Goal: Information Seeking & Learning: Learn about a topic

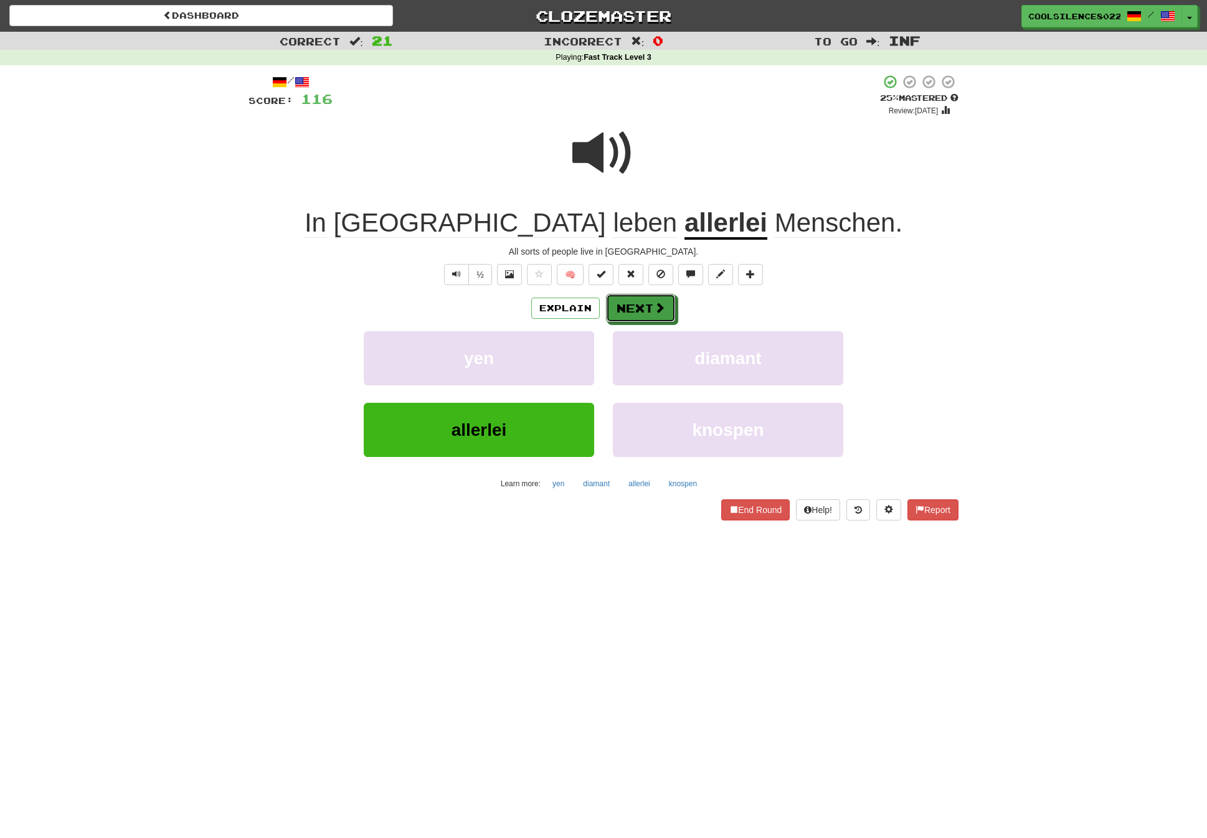
click at [617, 308] on button "Next" at bounding box center [641, 308] width 70 height 29
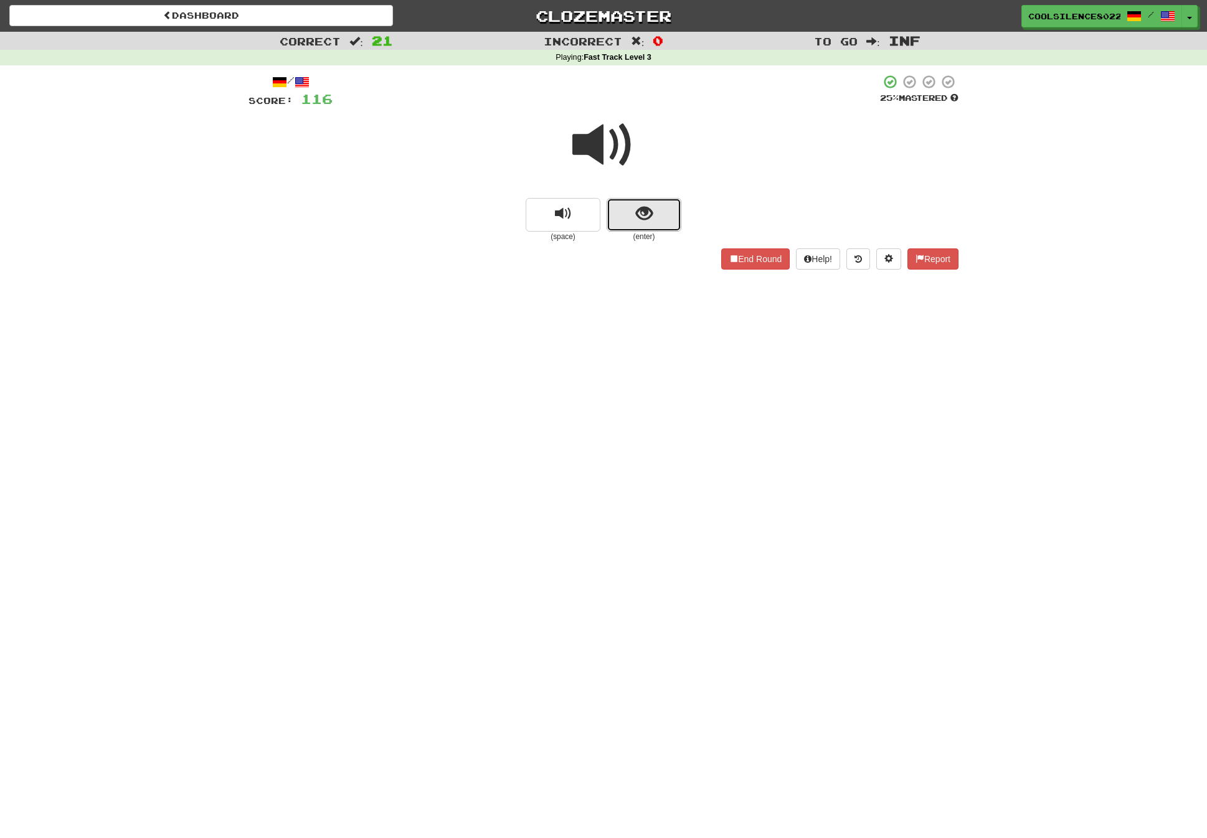
click at [646, 220] on span "show sentence" at bounding box center [644, 213] width 17 height 17
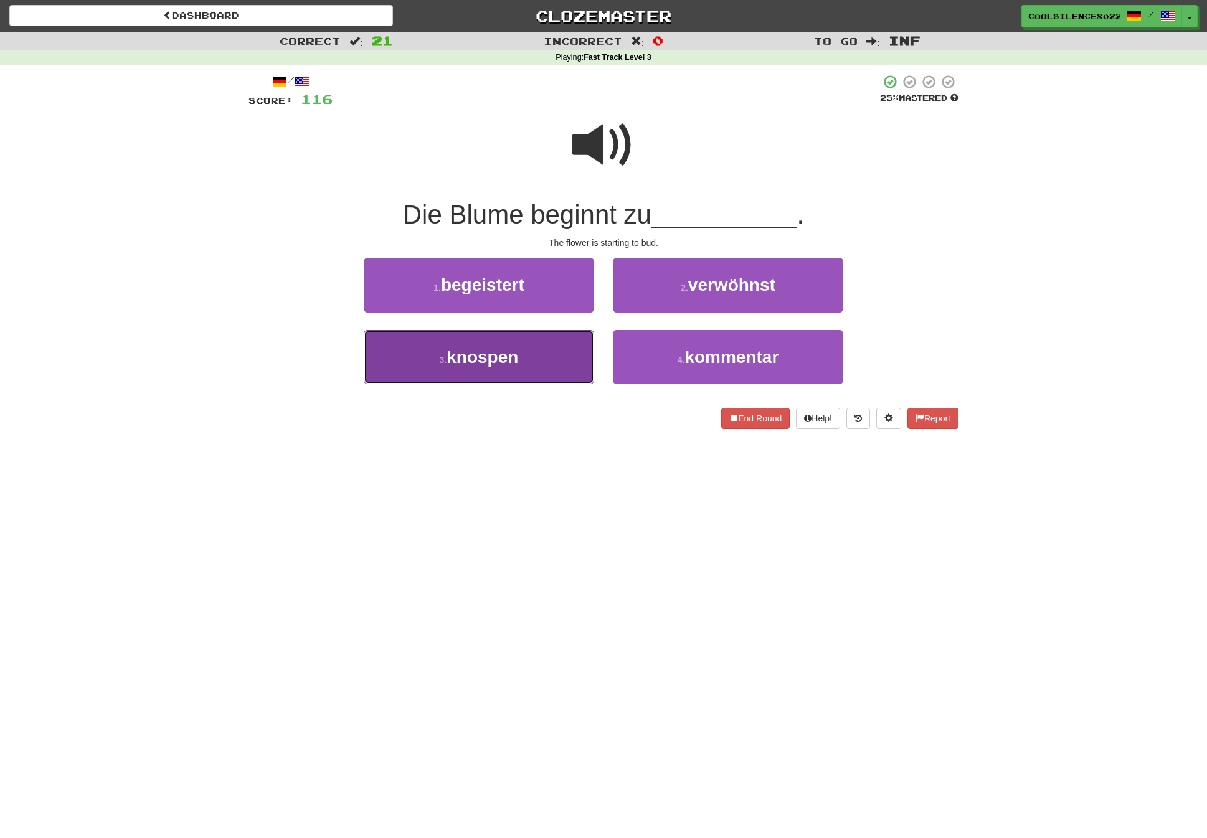
drag, startPoint x: 471, startPoint y: 363, endPoint x: 496, endPoint y: 362, distance: 25.6
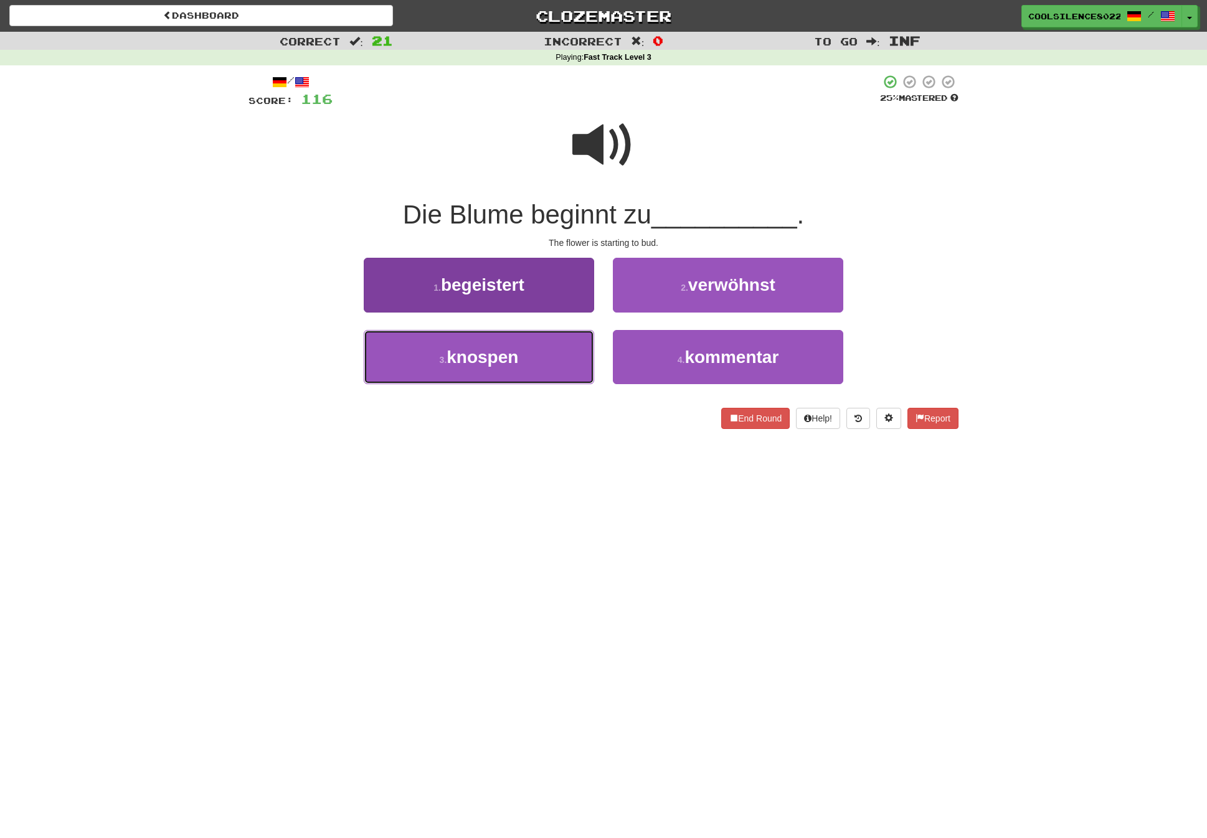
click at [471, 363] on span "knospen" at bounding box center [482, 356] width 72 height 19
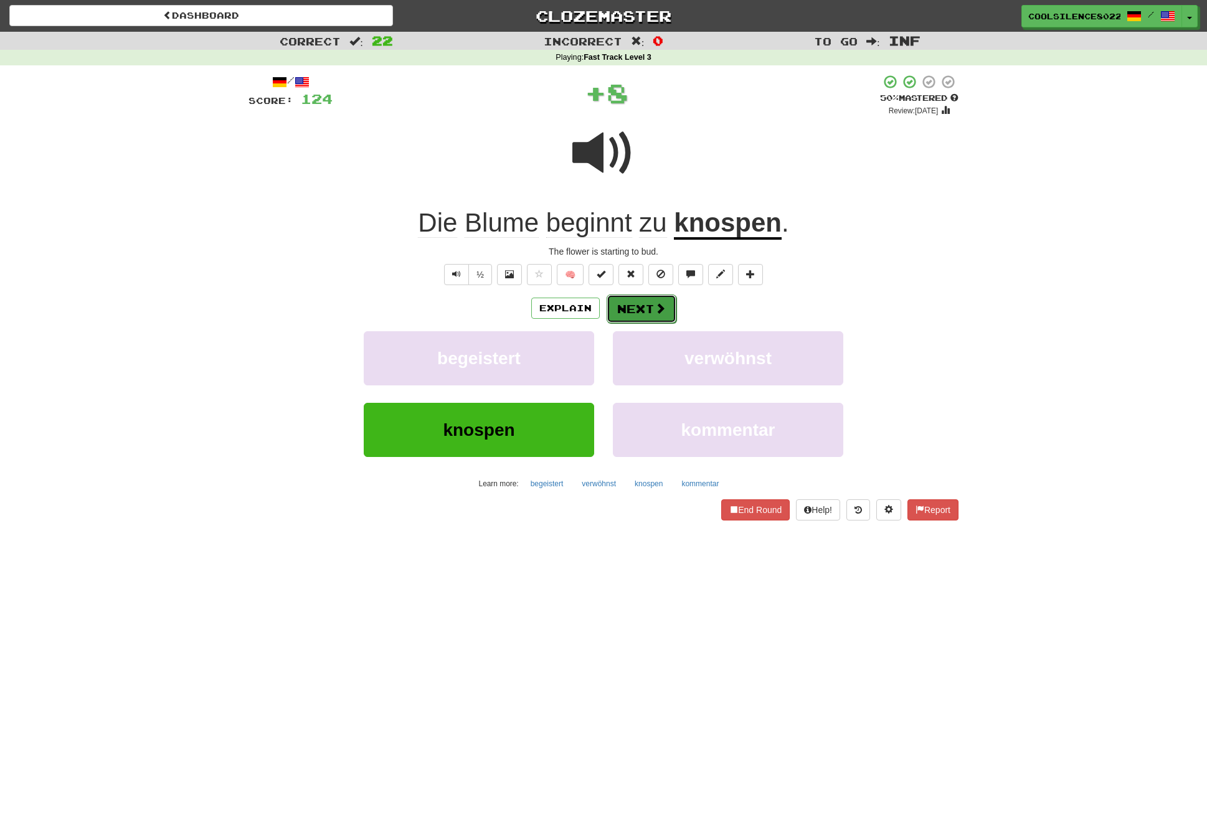
click at [651, 308] on button "Next" at bounding box center [642, 309] width 70 height 29
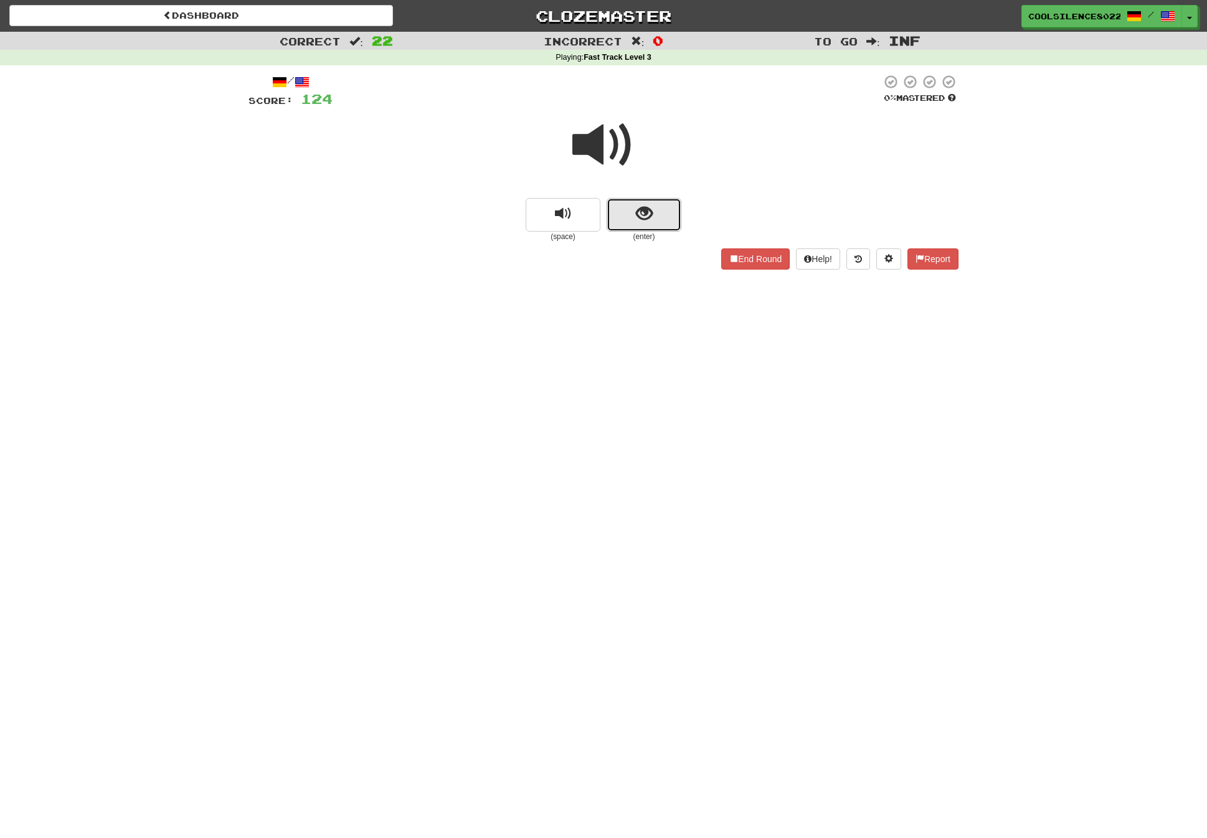
click at [651, 215] on span "show sentence" at bounding box center [644, 213] width 17 height 17
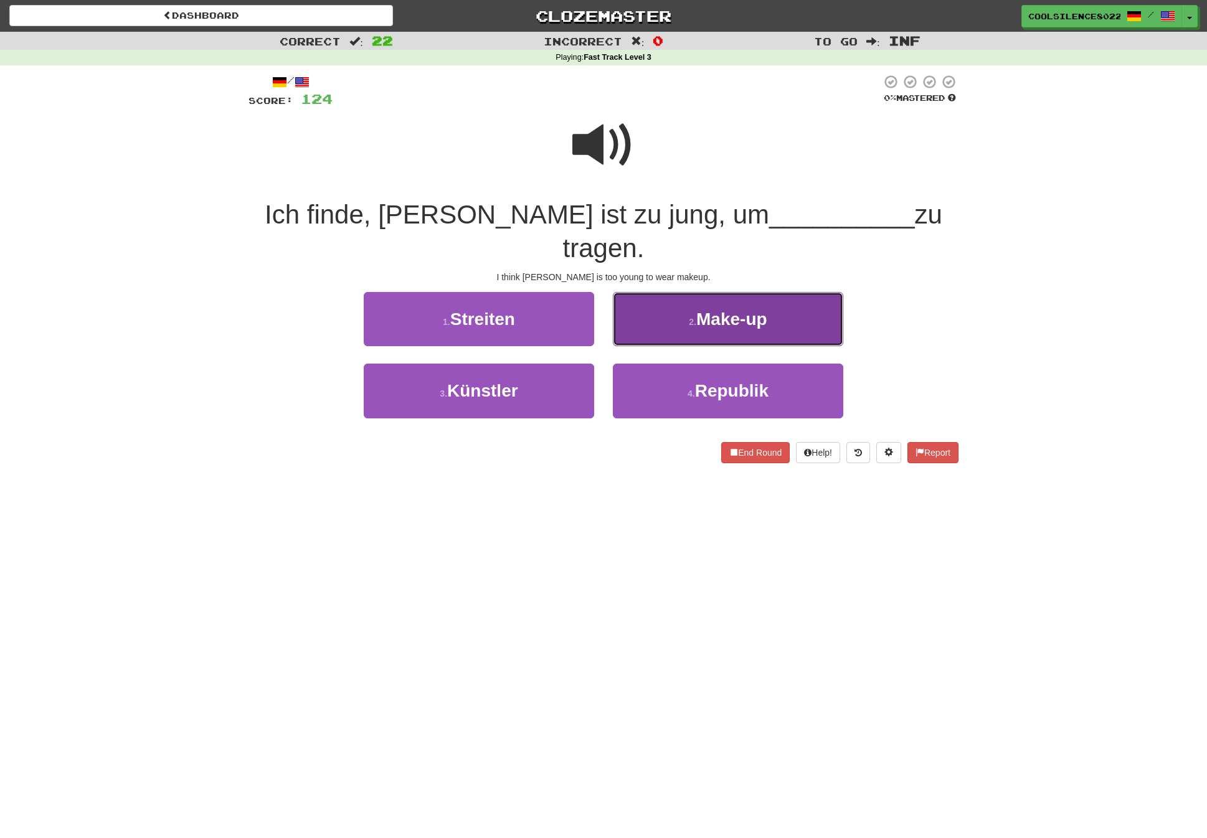
click at [711, 309] on span "Make-up" at bounding box center [731, 318] width 71 height 19
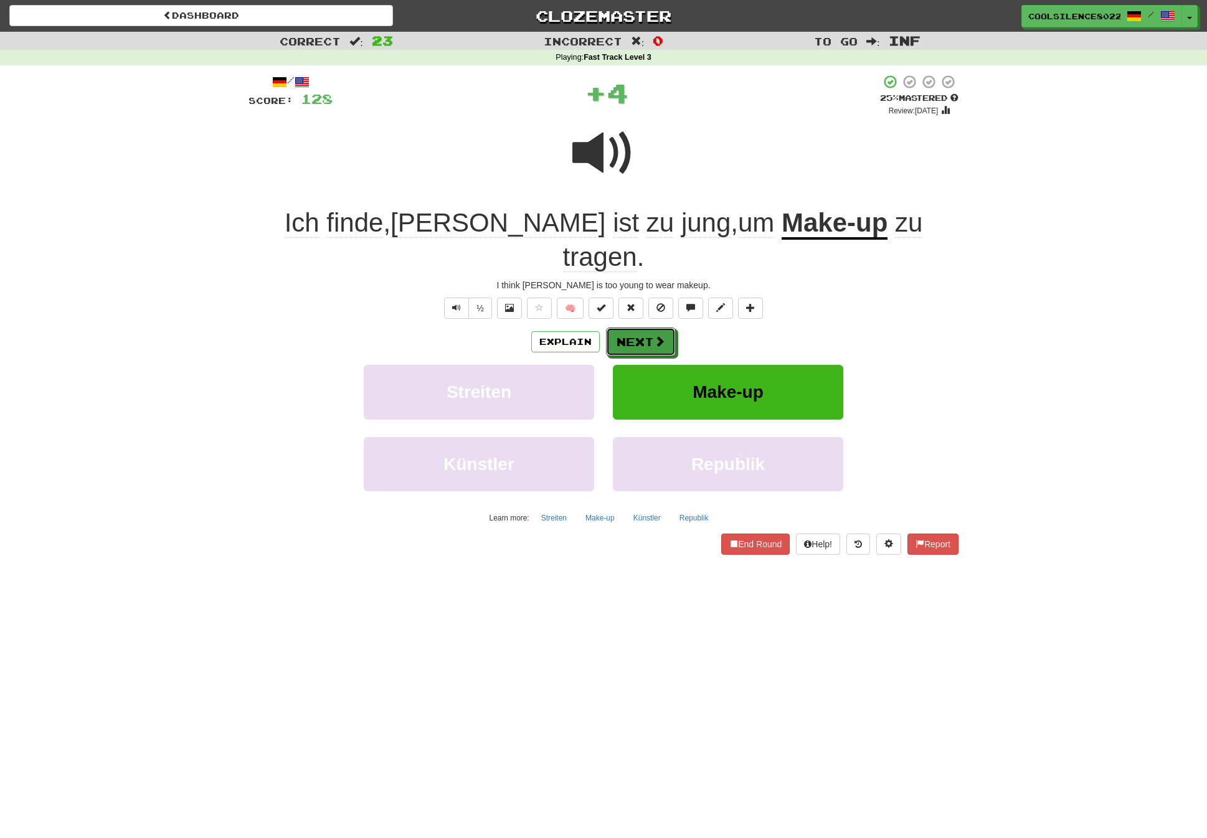
click at [659, 336] on span at bounding box center [659, 341] width 11 height 11
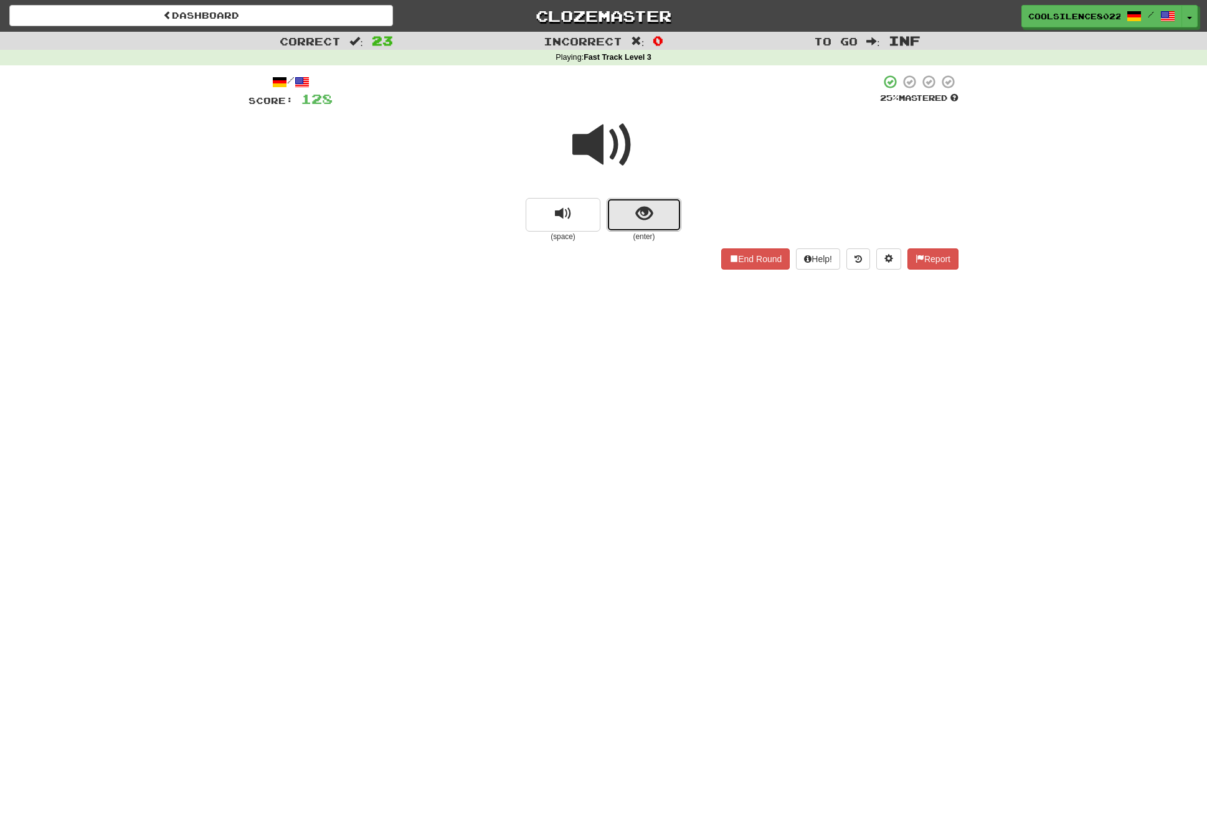
click at [633, 219] on button "show sentence" at bounding box center [644, 215] width 75 height 34
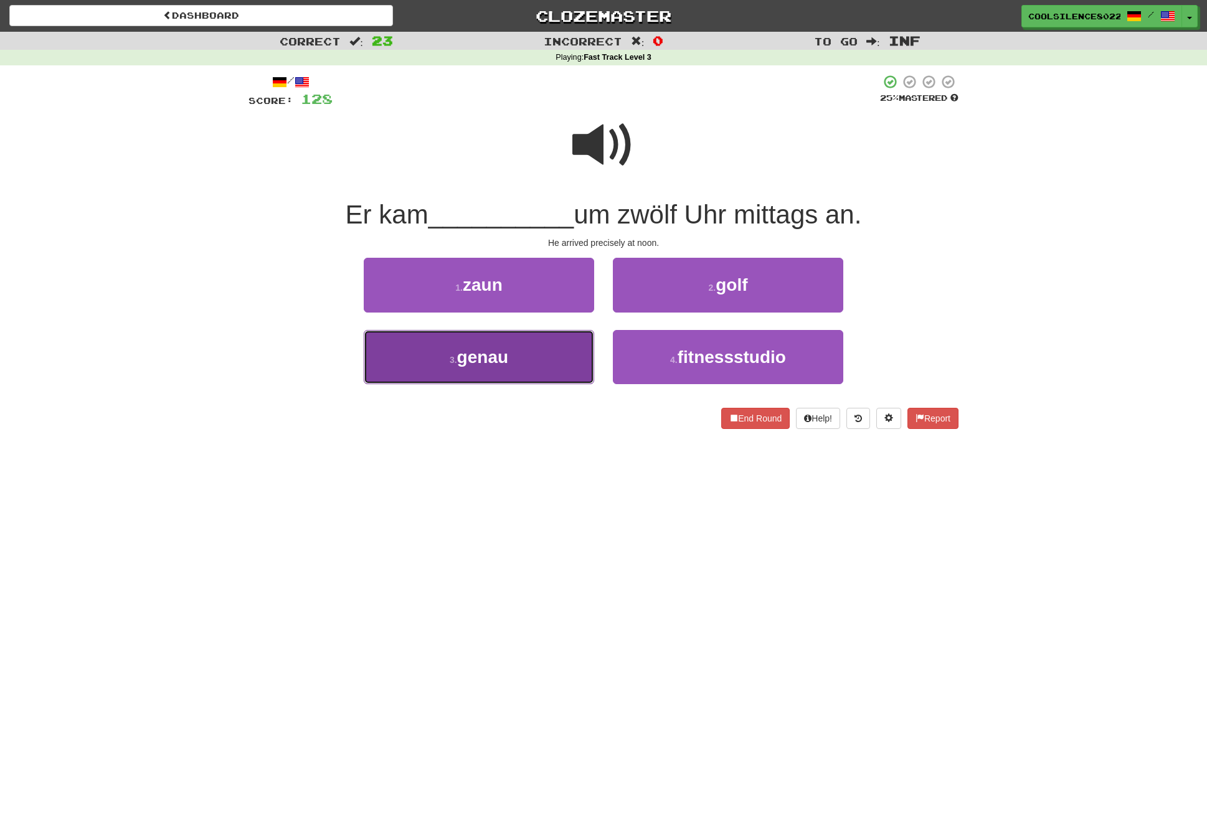
click at [451, 371] on button "3 . genau" at bounding box center [479, 357] width 230 height 54
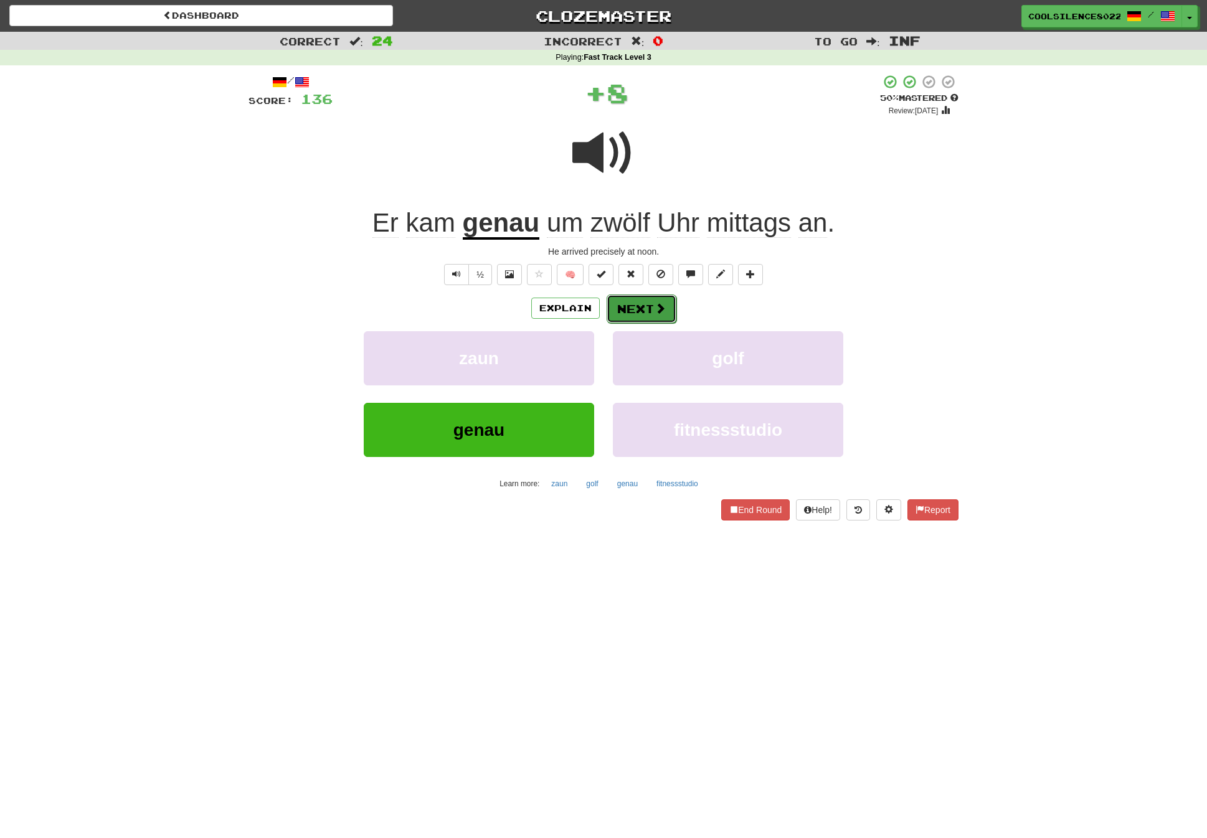
click at [641, 306] on button "Next" at bounding box center [642, 309] width 70 height 29
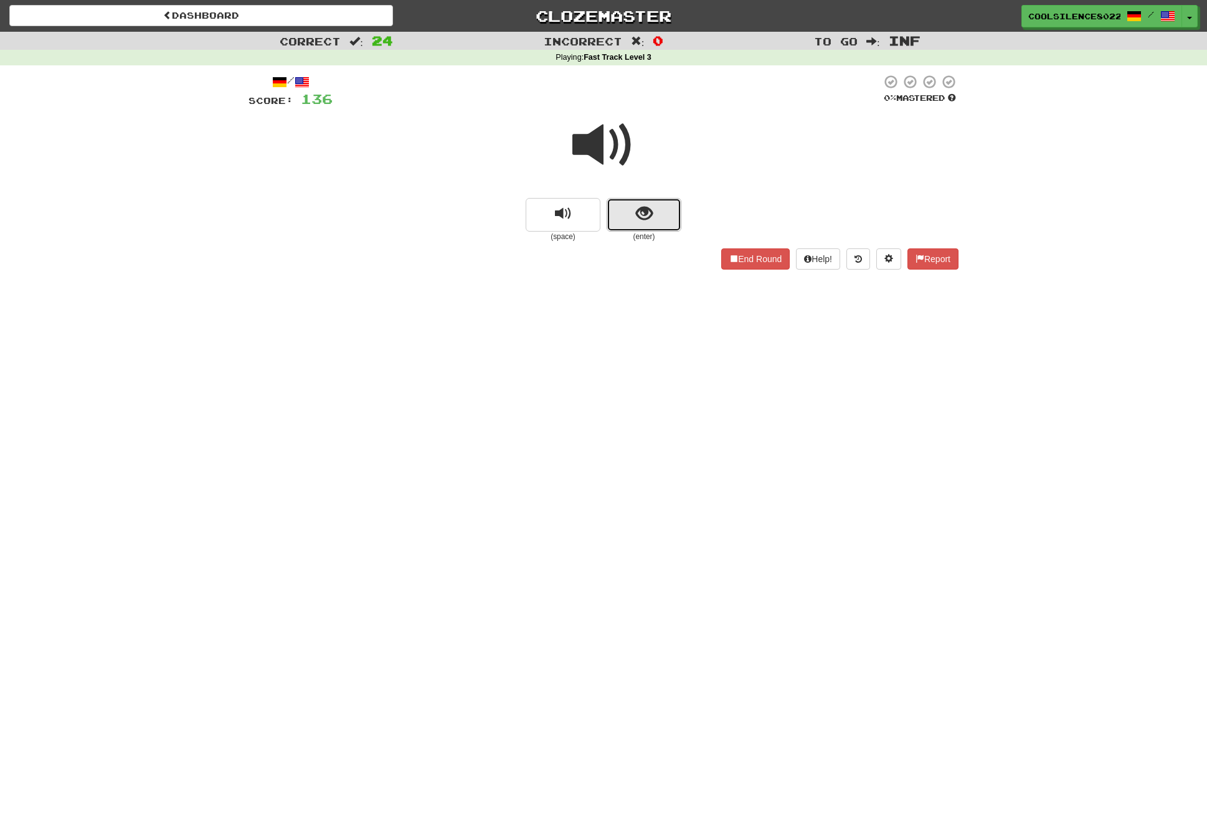
click at [629, 218] on button "show sentence" at bounding box center [644, 215] width 75 height 34
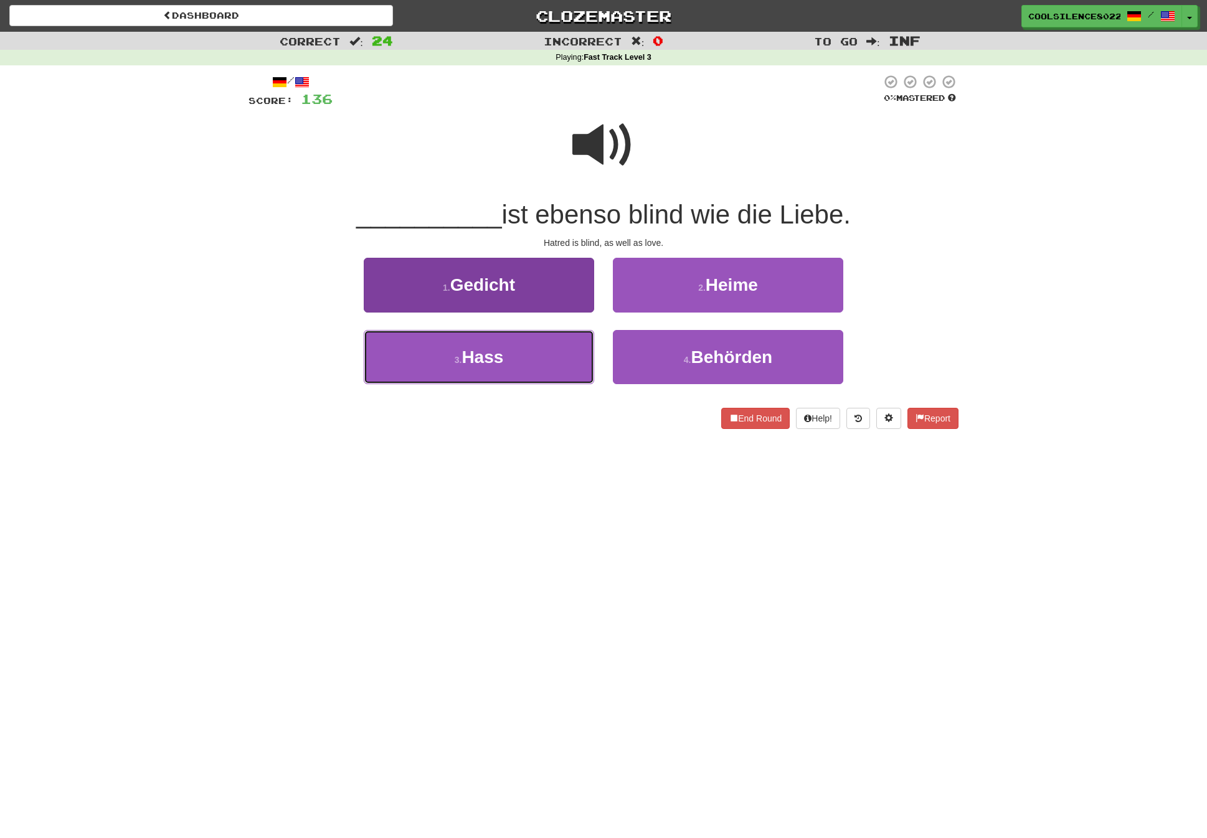
click at [493, 371] on button "3 . [PERSON_NAME]" at bounding box center [479, 357] width 230 height 54
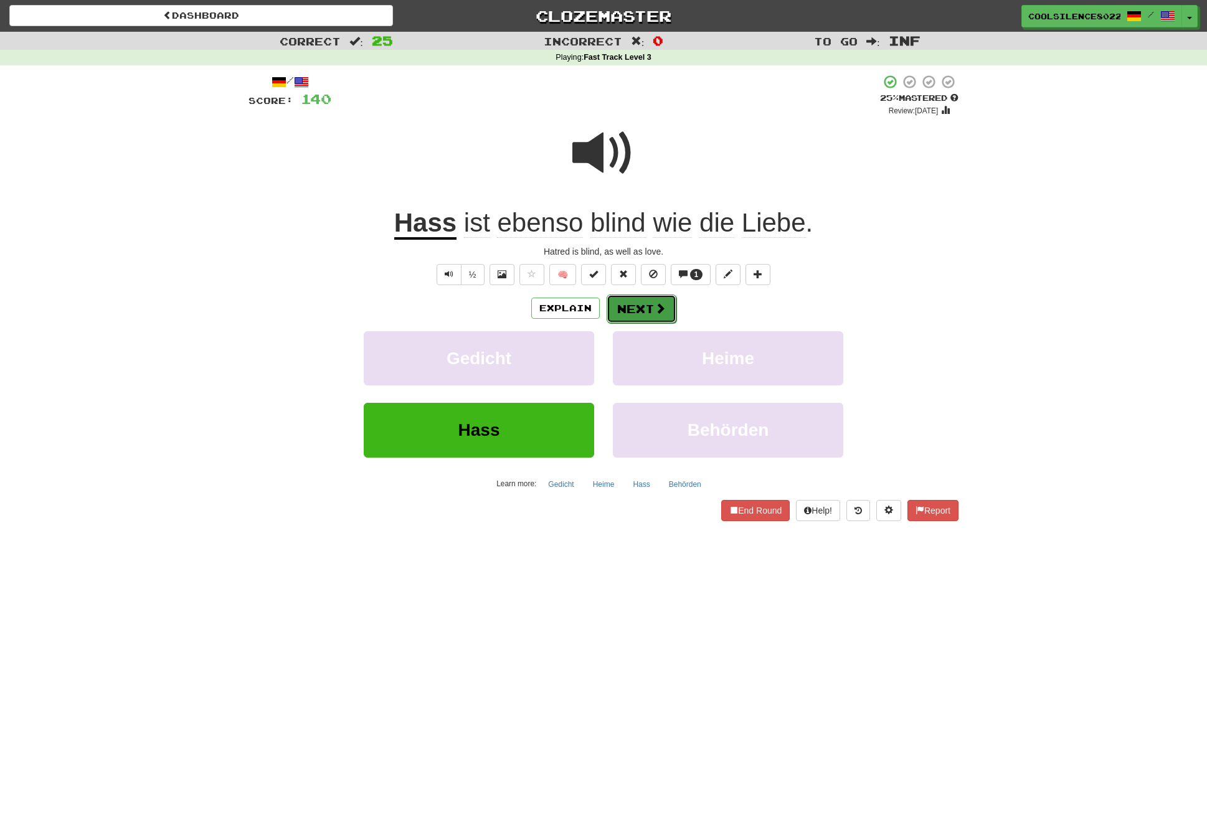
click at [640, 316] on button "Next" at bounding box center [642, 309] width 70 height 29
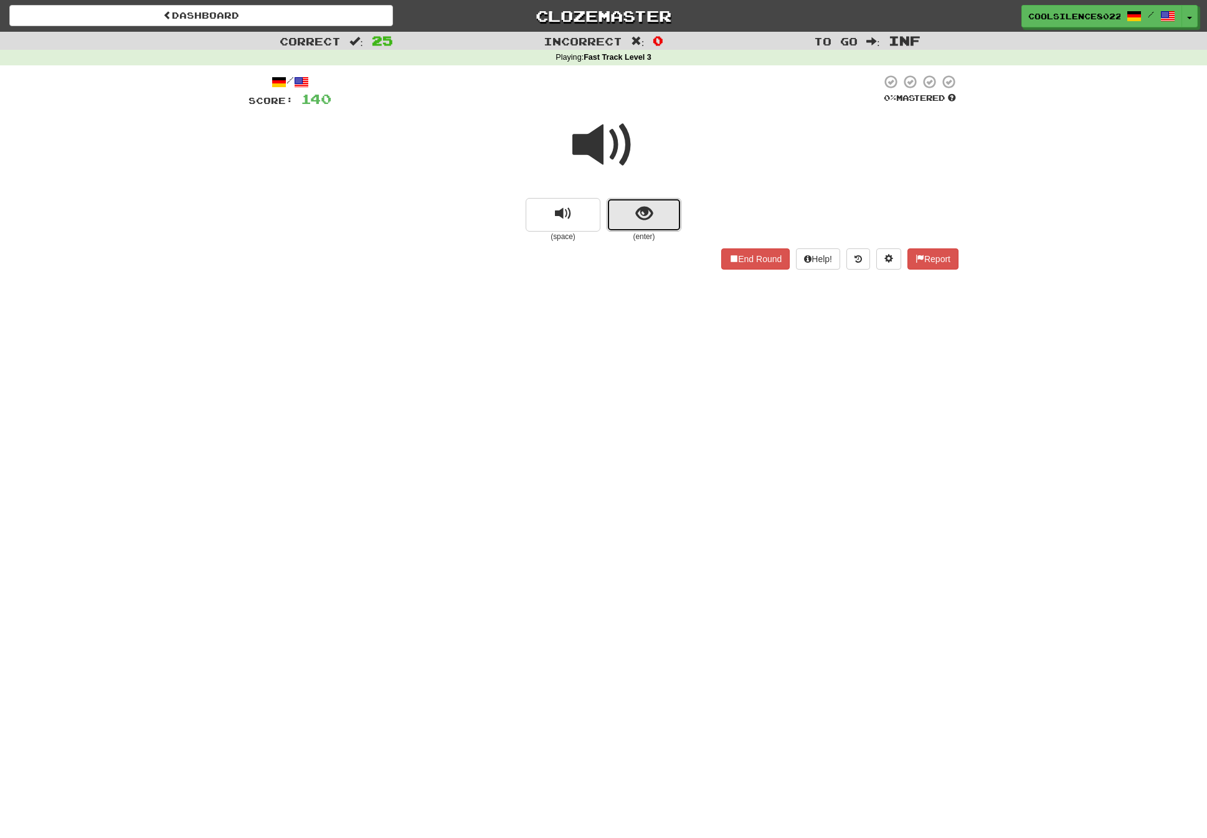
click at [646, 218] on span "show sentence" at bounding box center [644, 213] width 17 height 17
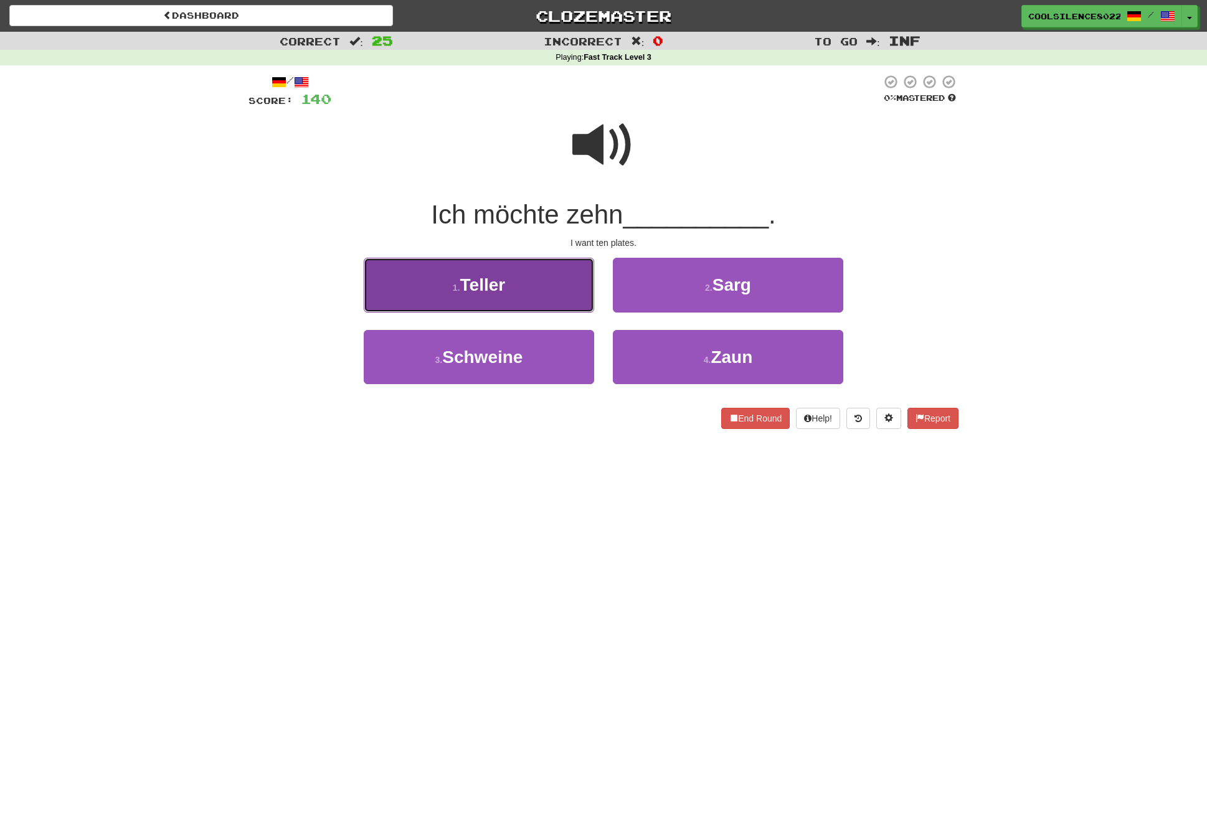
click at [488, 300] on button "1 . Teller" at bounding box center [479, 285] width 230 height 54
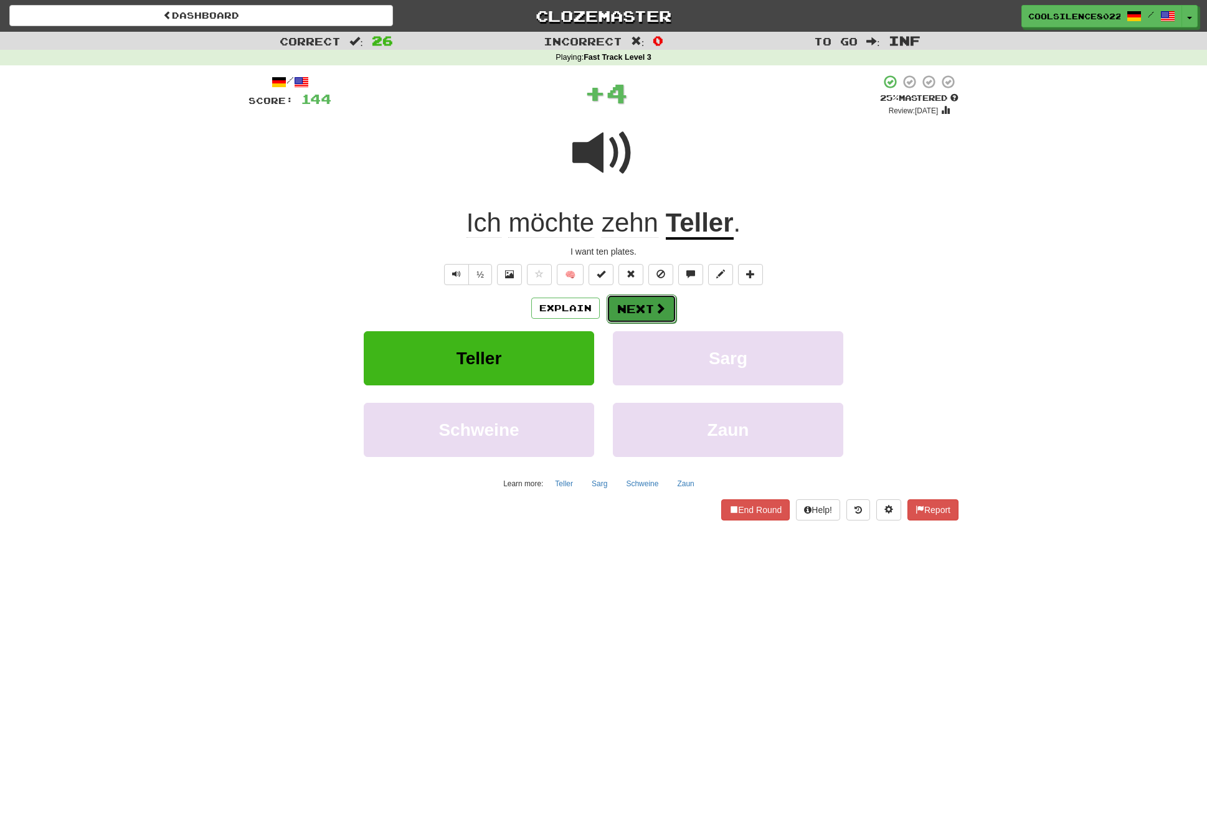
click at [640, 308] on button "Next" at bounding box center [642, 309] width 70 height 29
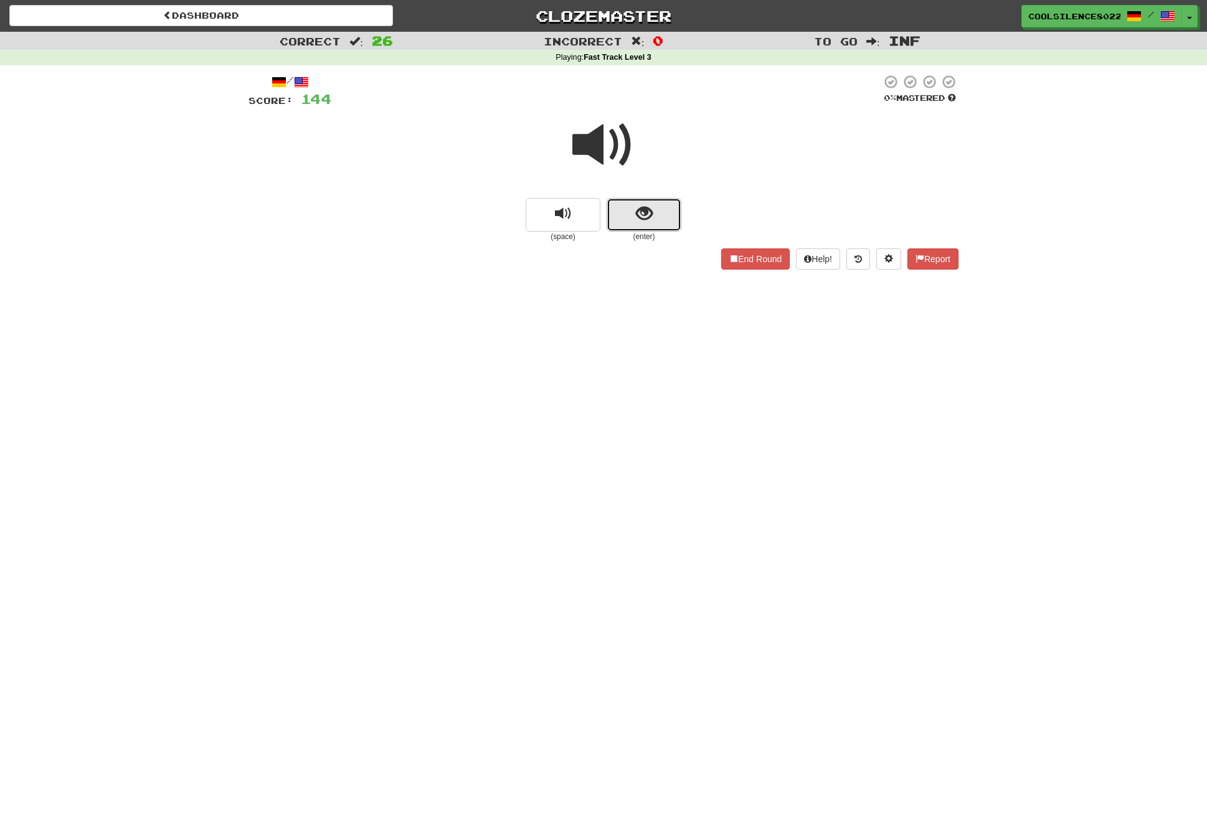
click at [654, 215] on button "show sentence" at bounding box center [644, 215] width 75 height 34
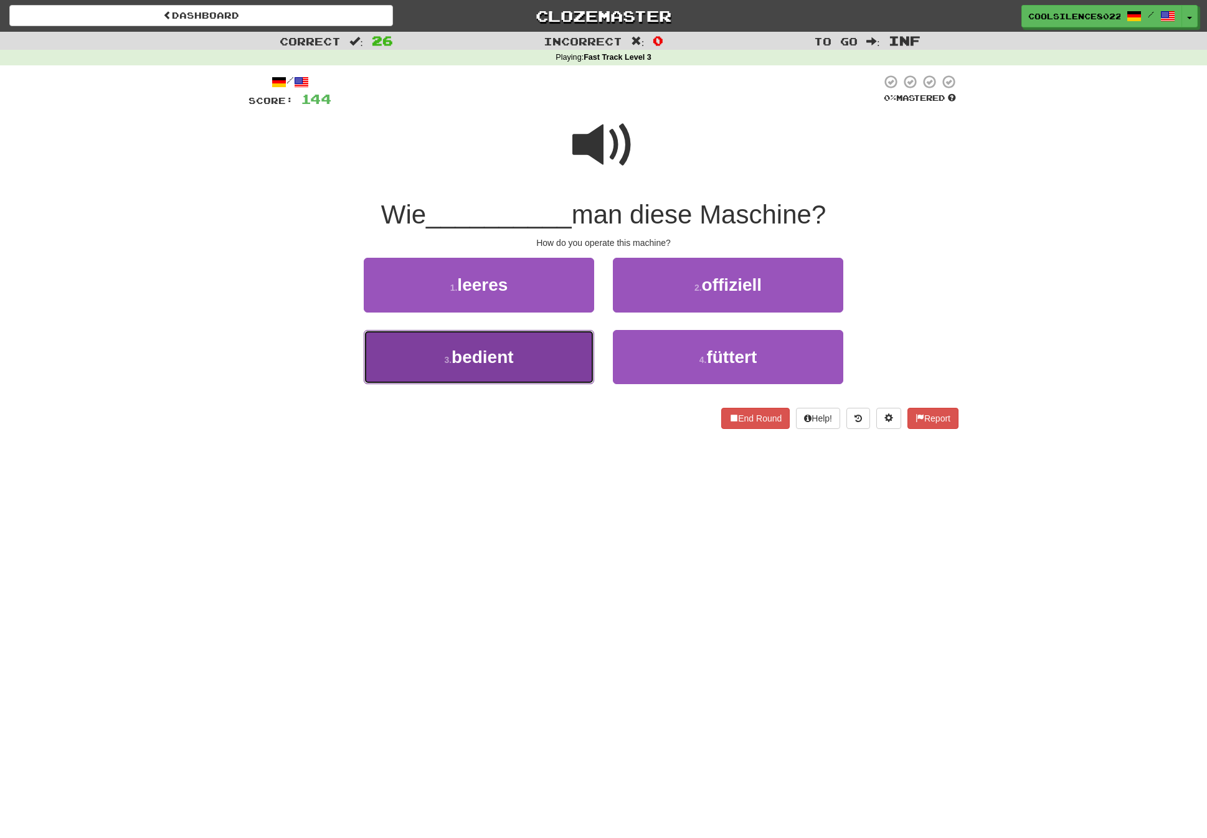
click at [479, 354] on span "bedient" at bounding box center [482, 356] width 62 height 19
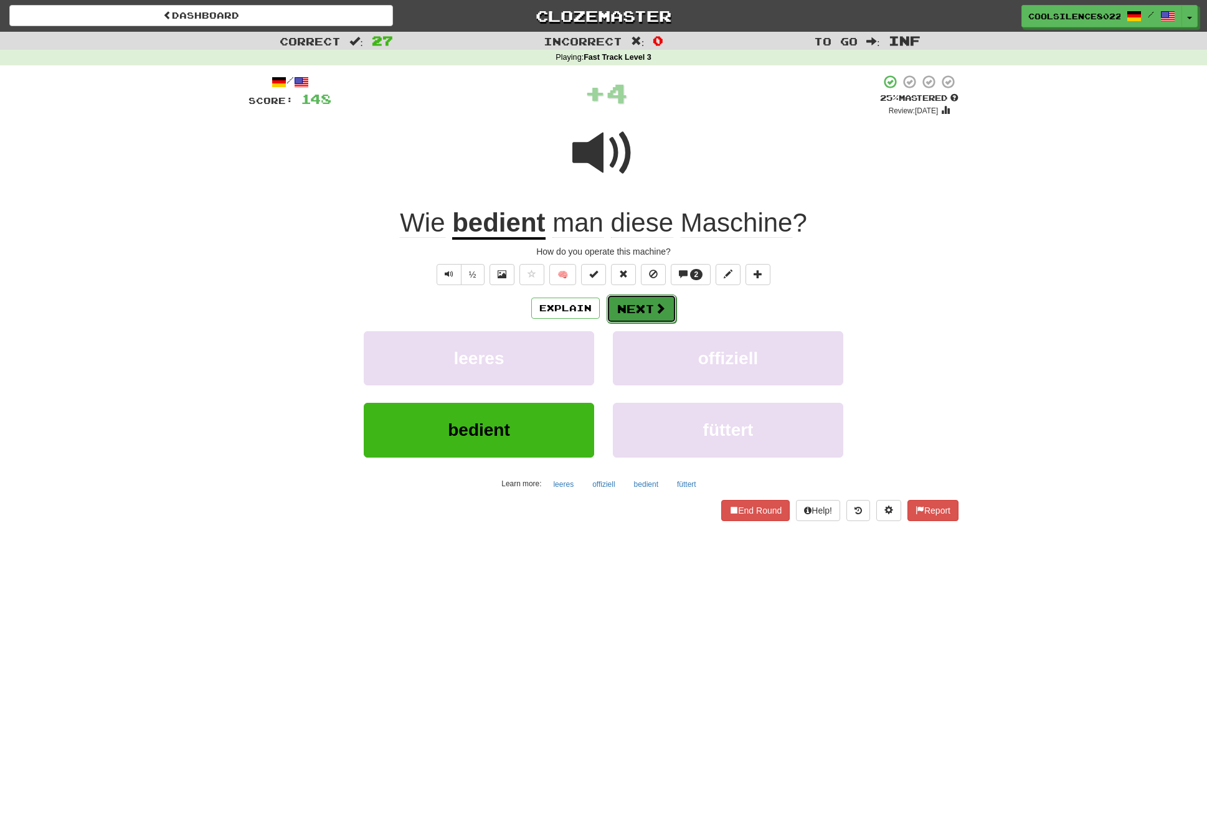
click at [635, 308] on button "Next" at bounding box center [642, 309] width 70 height 29
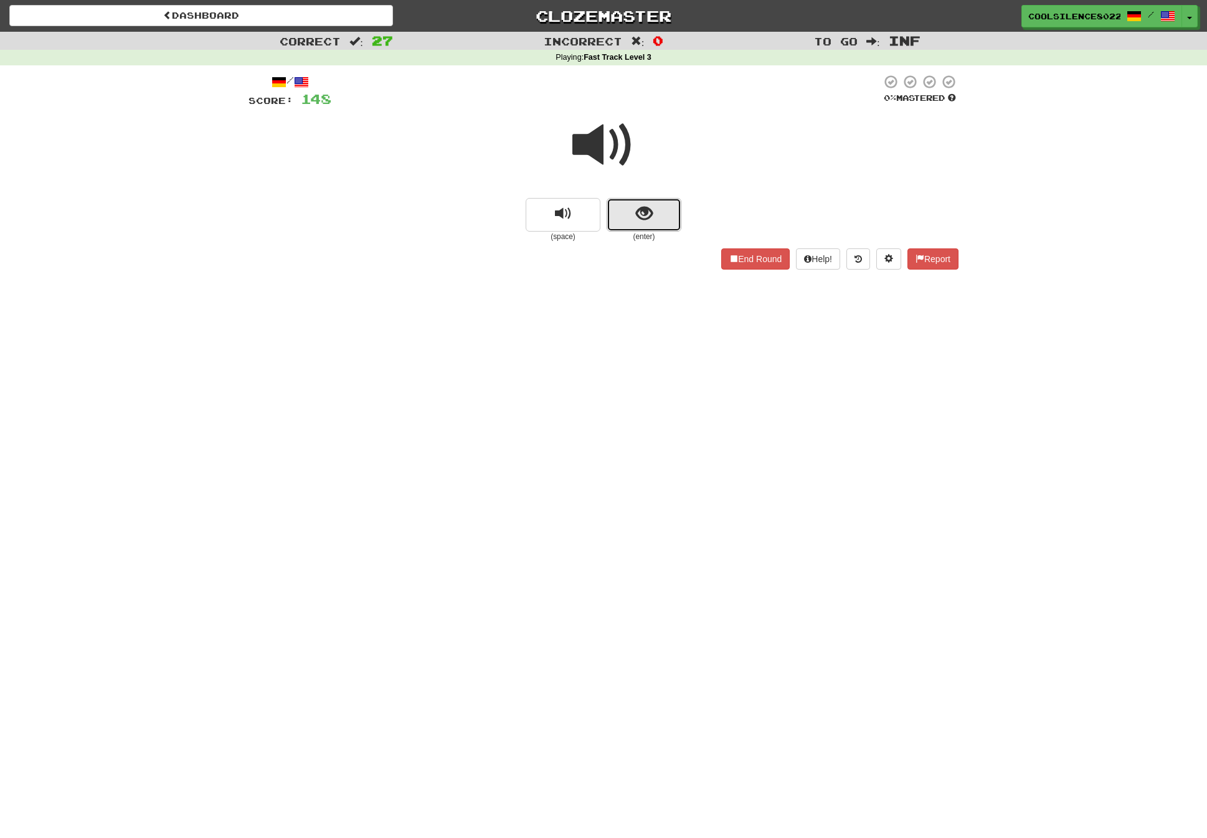
click at [645, 216] on span "show sentence" at bounding box center [644, 213] width 17 height 17
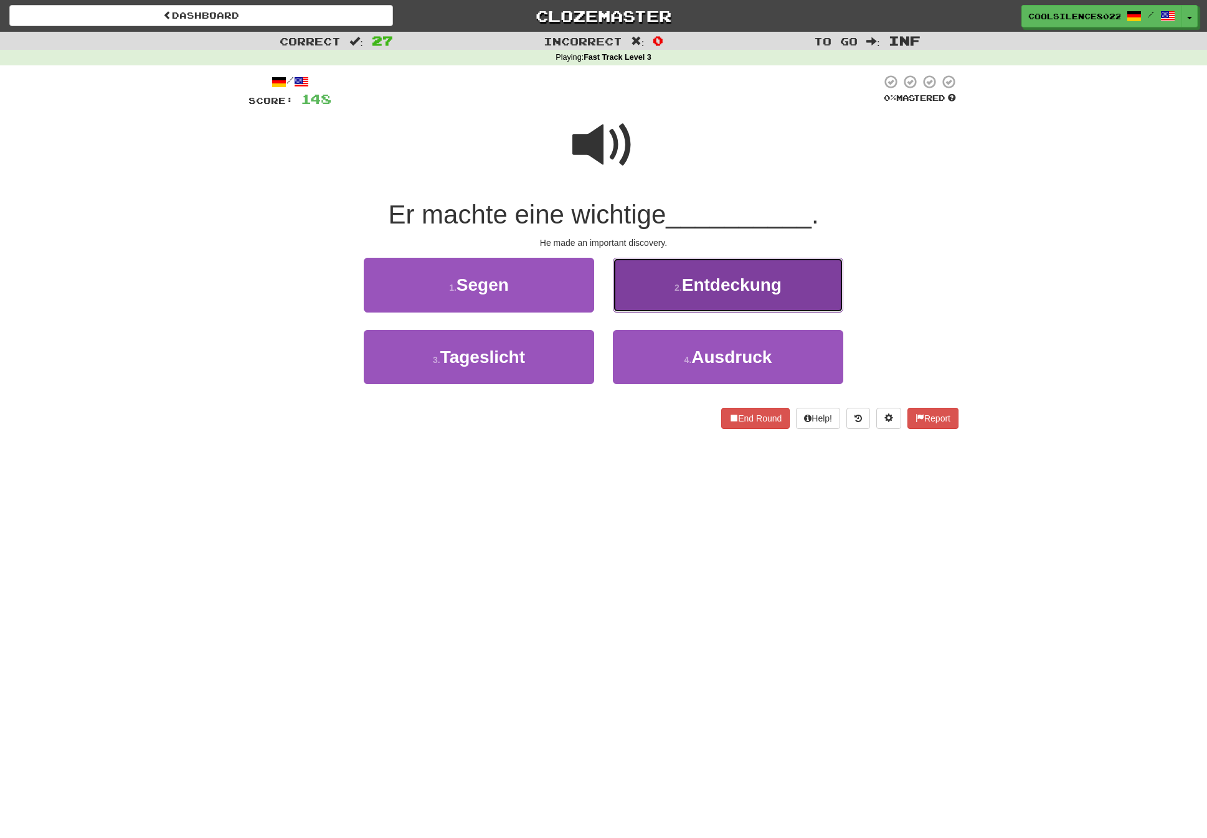
click at [721, 300] on button "2 . Entdeckung" at bounding box center [728, 285] width 230 height 54
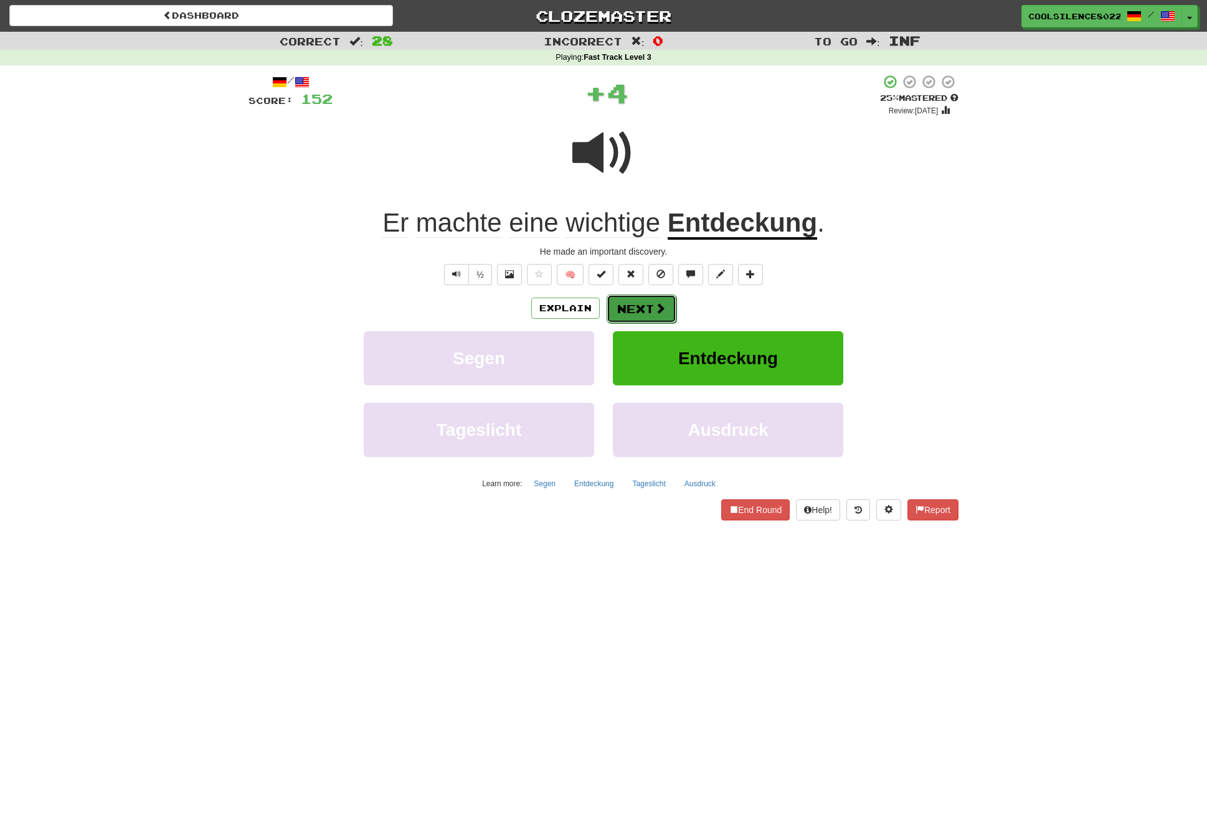
click at [655, 313] on span at bounding box center [659, 308] width 11 height 11
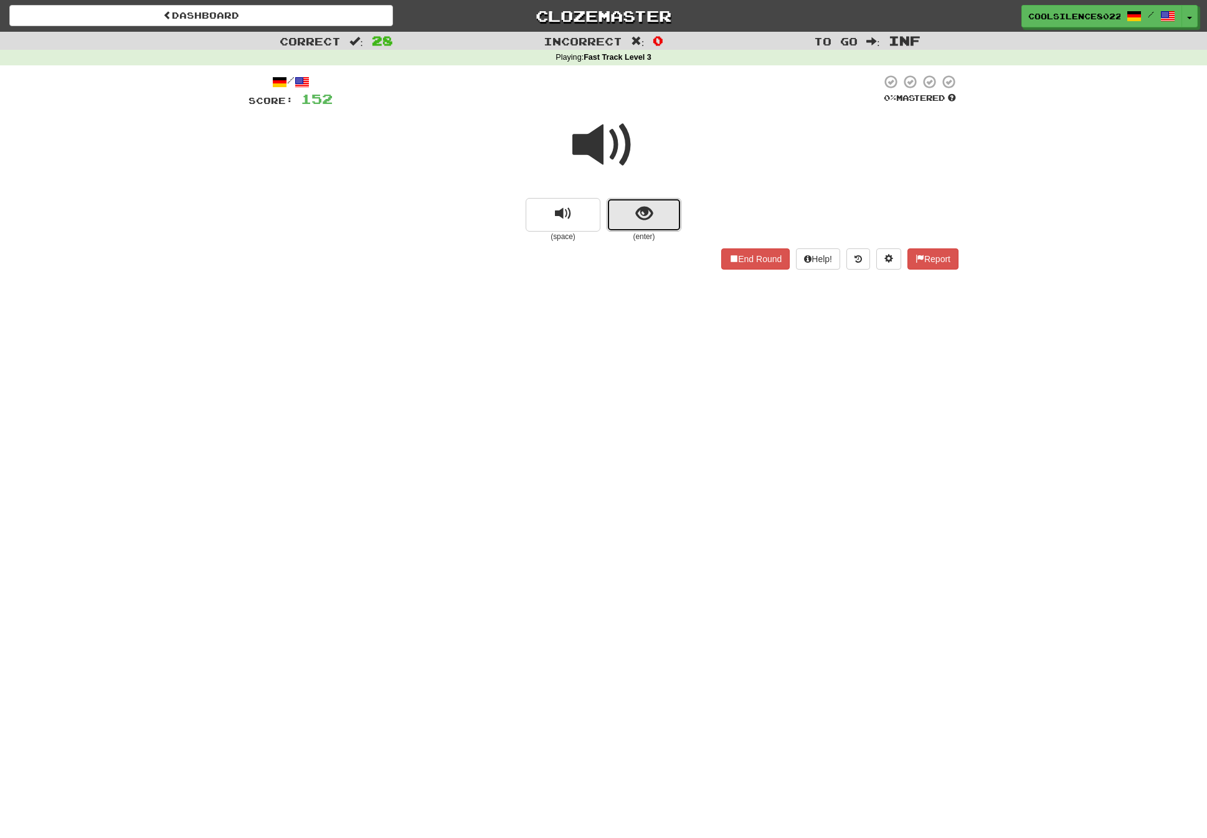
click at [650, 221] on span "show sentence" at bounding box center [644, 213] width 17 height 17
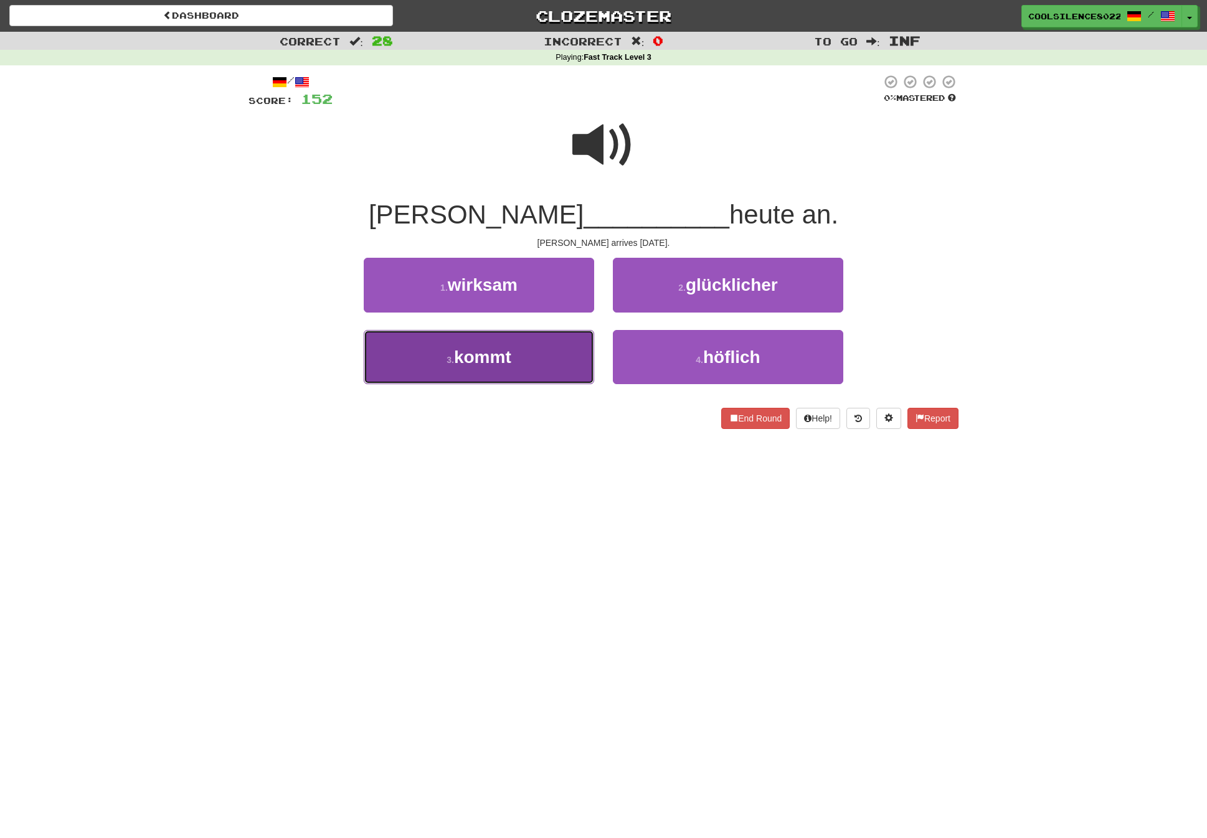
click at [499, 370] on button "3 . kommt" at bounding box center [479, 357] width 230 height 54
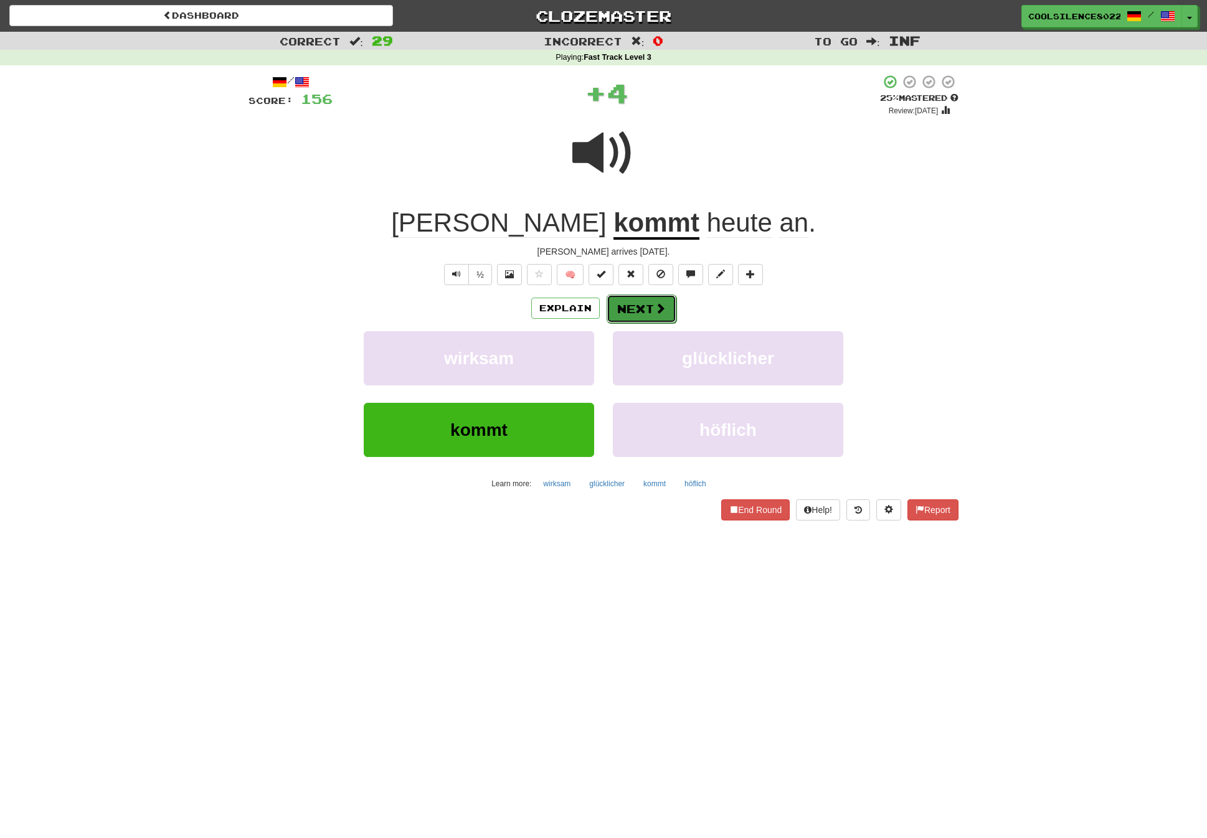
click at [656, 314] on span at bounding box center [659, 308] width 11 height 11
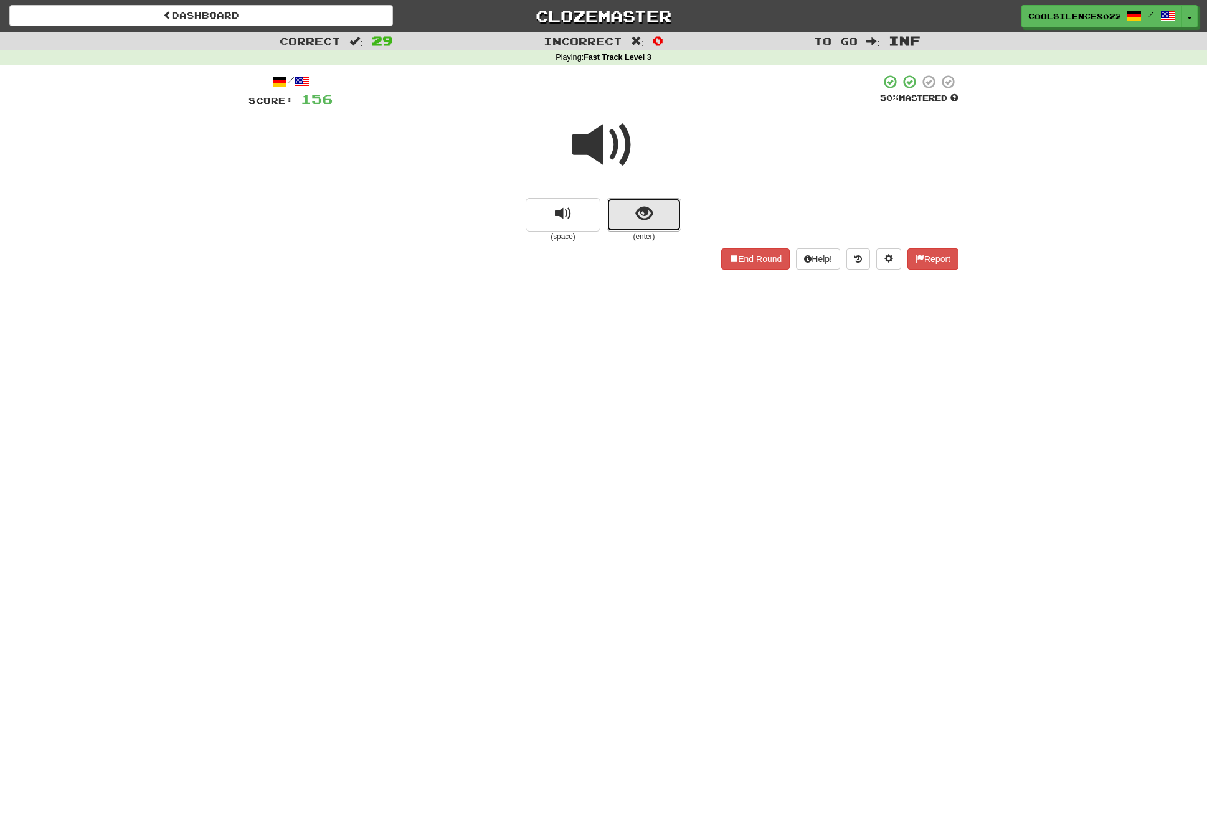
click at [644, 215] on span "show sentence" at bounding box center [644, 213] width 17 height 17
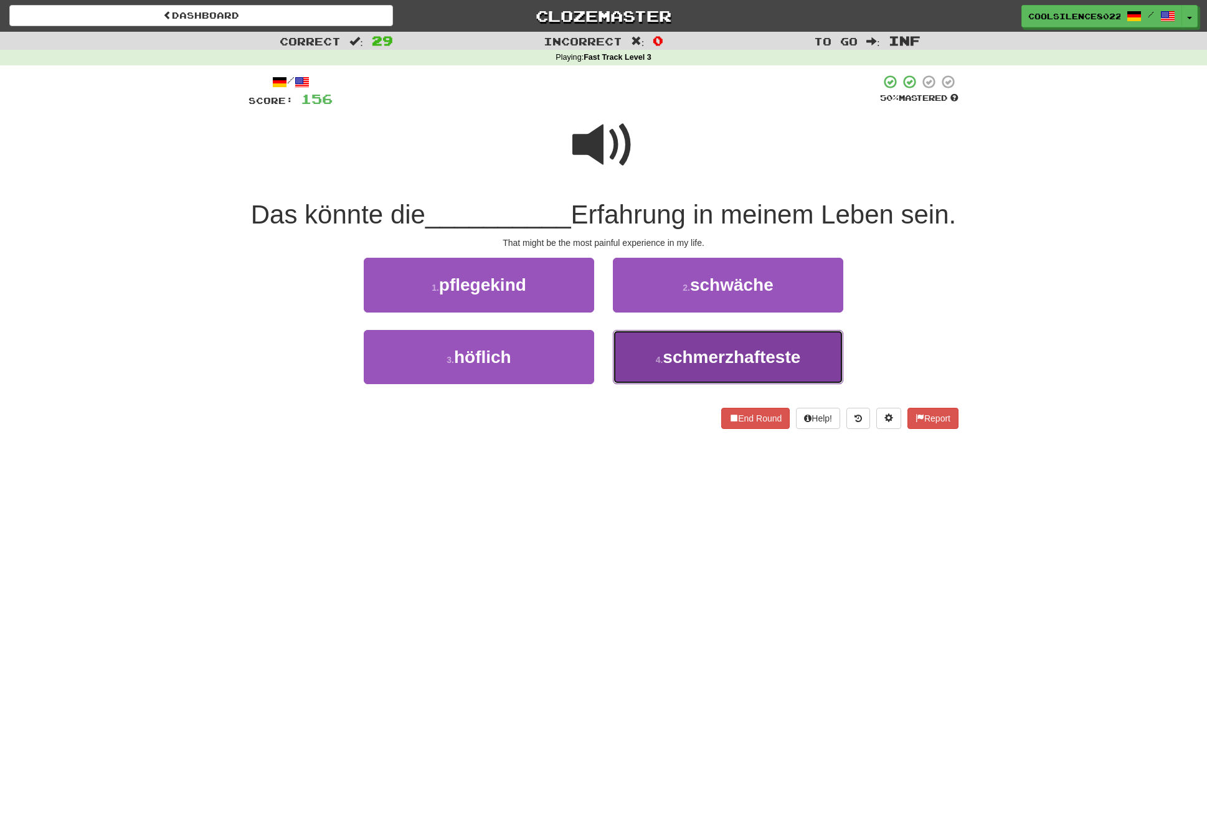
click at [750, 361] on span "schmerzhafteste" at bounding box center [732, 356] width 138 height 19
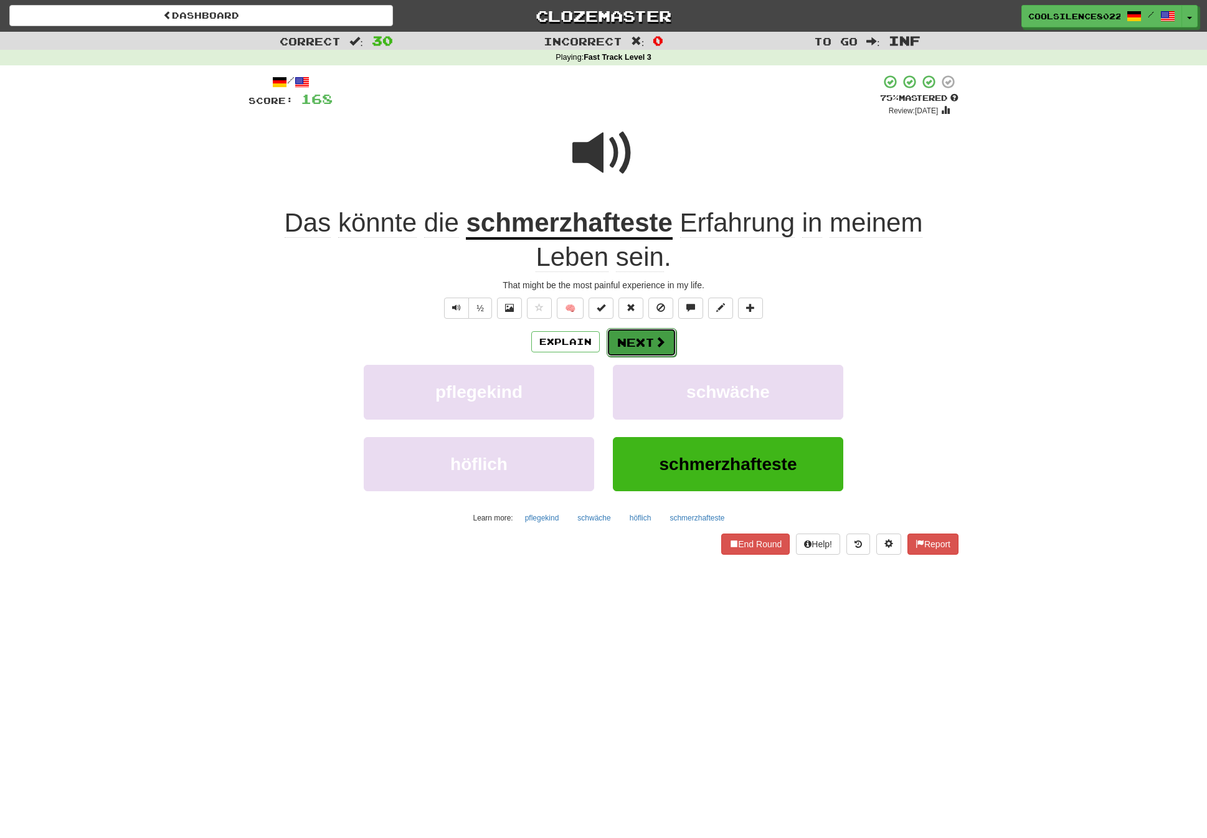
click at [642, 351] on button "Next" at bounding box center [642, 342] width 70 height 29
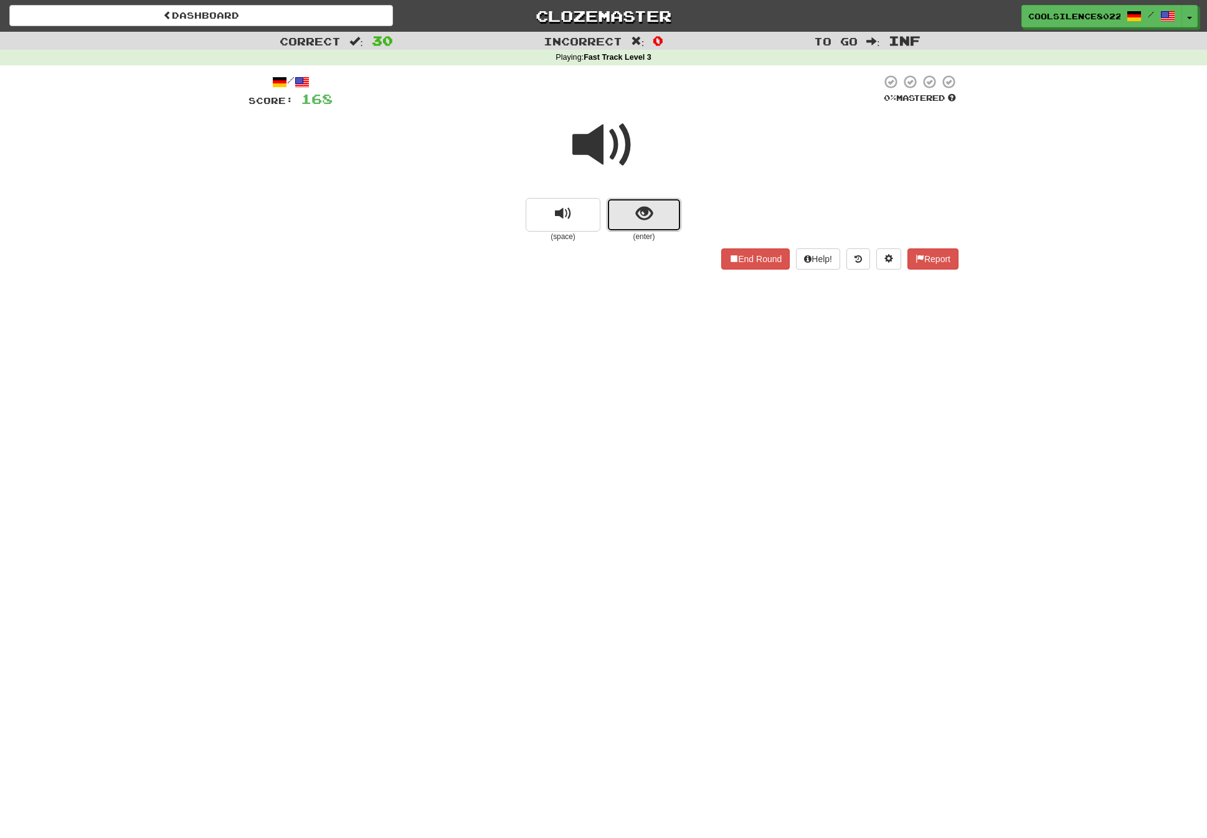
click at [629, 220] on button "show sentence" at bounding box center [644, 215] width 75 height 34
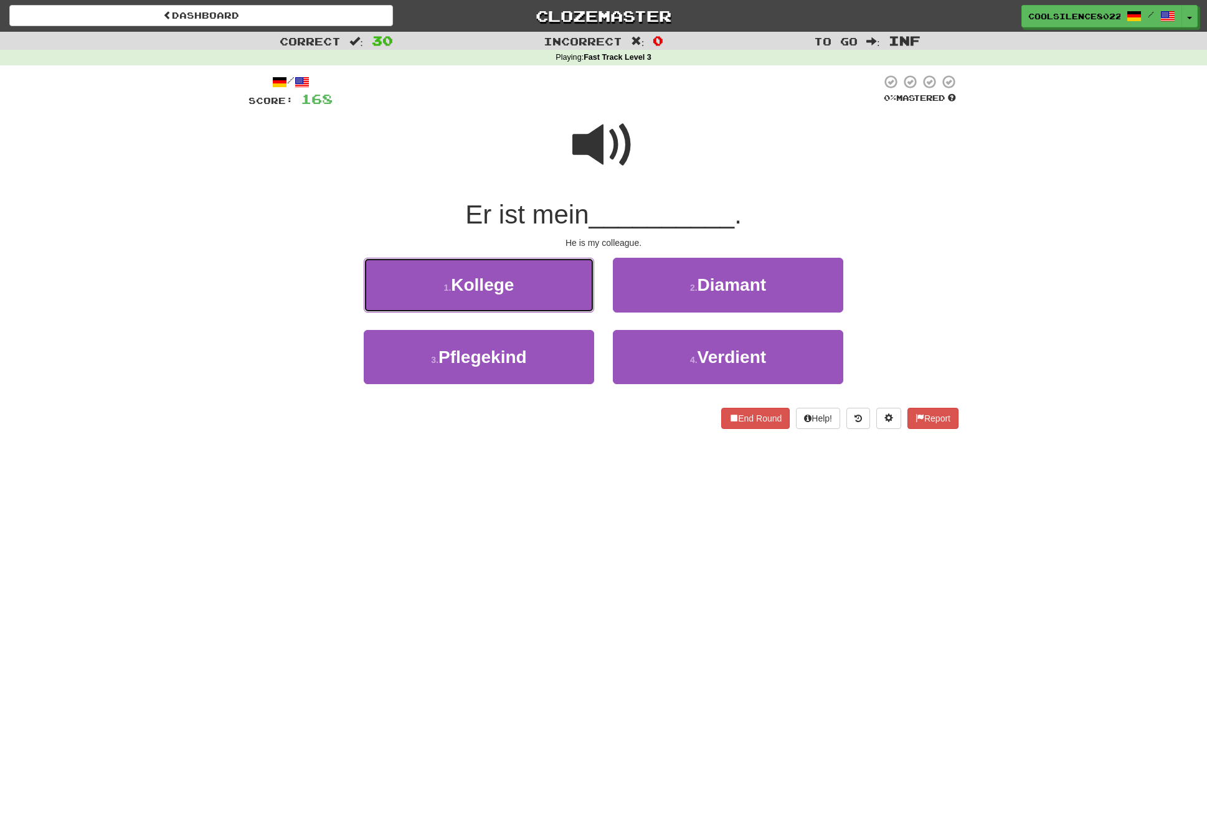
click at [432, 287] on button "1 . Kollege" at bounding box center [479, 285] width 230 height 54
